Goal: Information Seeking & Learning: Learn about a topic

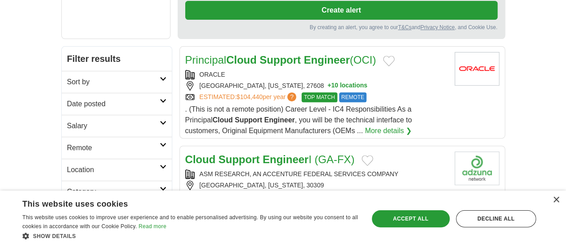
scroll to position [179, 0]
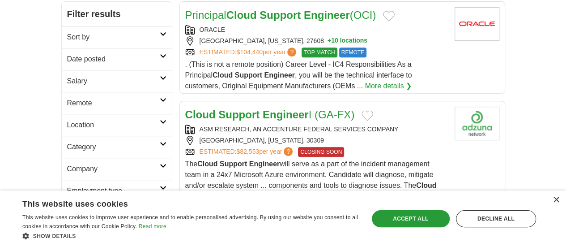
click at [396, 201] on link "More details ❯" at bounding box center [418, 206] width 47 height 11
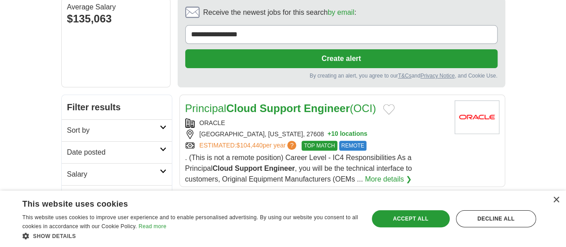
scroll to position [89, 0]
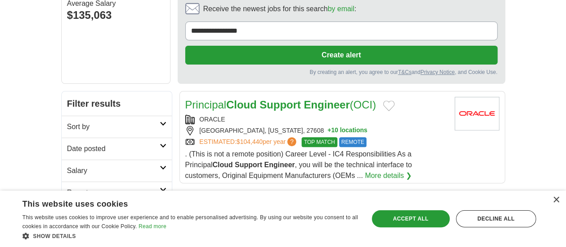
click at [135, 115] on link "Sort by" at bounding box center [117, 126] width 110 height 22
click at [160, 121] on icon at bounding box center [163, 123] width 7 height 4
click at [118, 181] on link "Remote" at bounding box center [117, 192] width 110 height 22
click at [67, 210] on link "Remote jobs" at bounding box center [87, 214] width 40 height 8
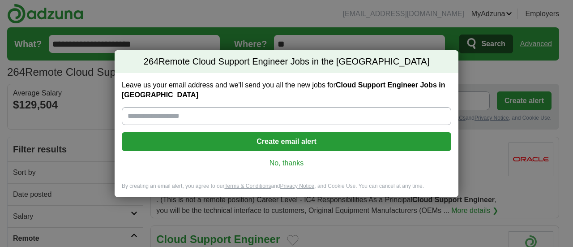
click at [299, 160] on link "No, thanks" at bounding box center [286, 163] width 315 height 10
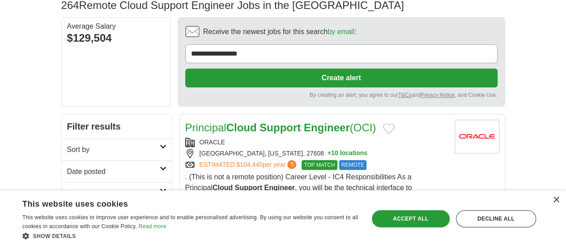
scroll to position [134, 0]
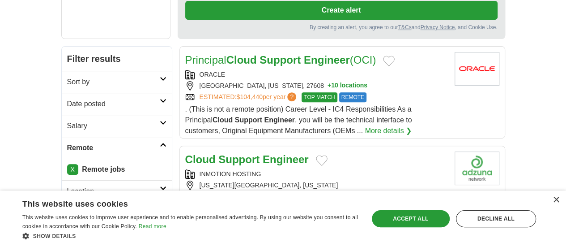
click at [329, 169] on div "INMOTION HOSTING [US_STATE][GEOGRAPHIC_DATA], [US_STATE] ESTIMATED: $77,087 per…" at bounding box center [316, 185] width 262 height 32
